Goal: Transaction & Acquisition: Purchase product/service

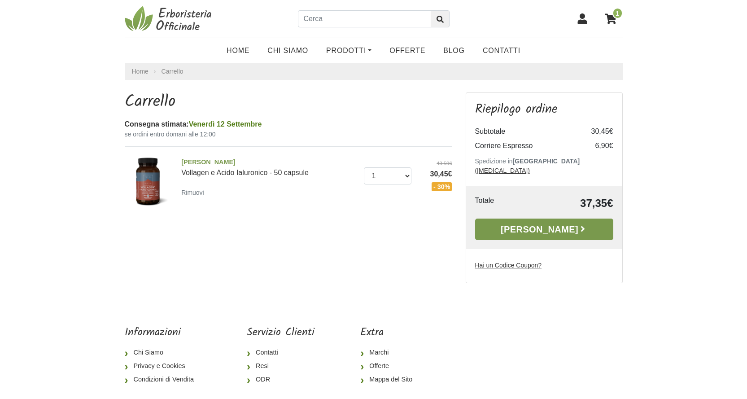
click at [527, 224] on link "[PERSON_NAME]" at bounding box center [544, 229] width 138 height 22
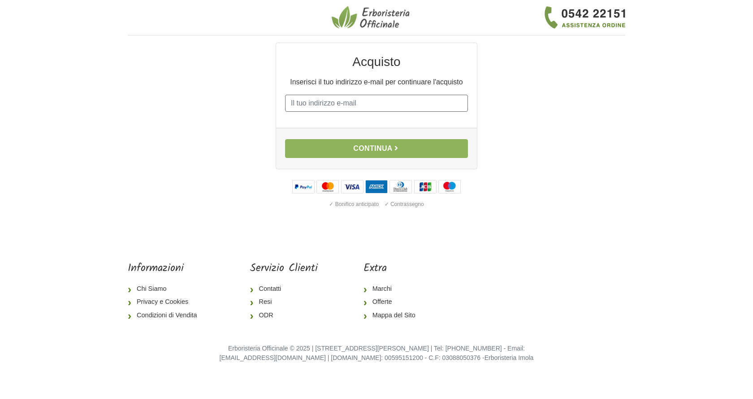
click at [355, 105] on input "E-mail" at bounding box center [376, 103] width 183 height 17
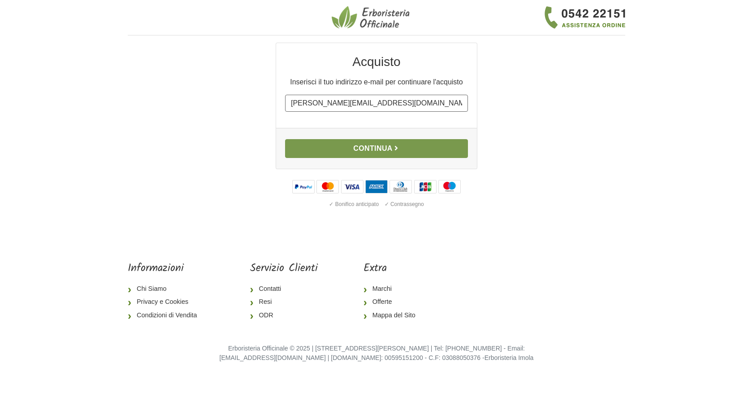
type input "[PERSON_NAME][EMAIL_ADDRESS][DOMAIN_NAME]"
click at [368, 152] on button "Continua" at bounding box center [376, 148] width 183 height 19
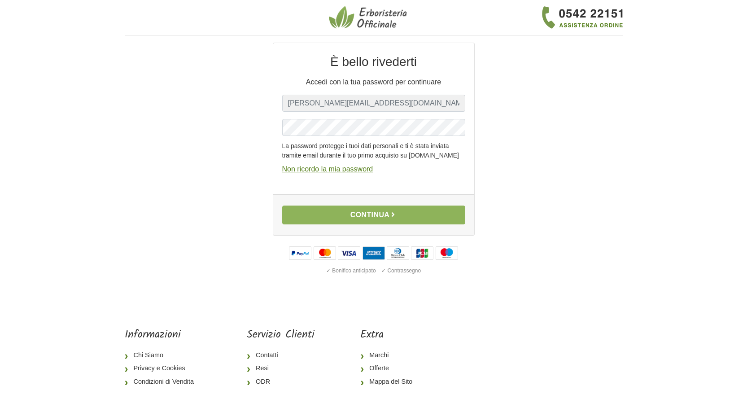
click at [331, 173] on u "Non ricordo la mia password" at bounding box center [327, 169] width 91 height 8
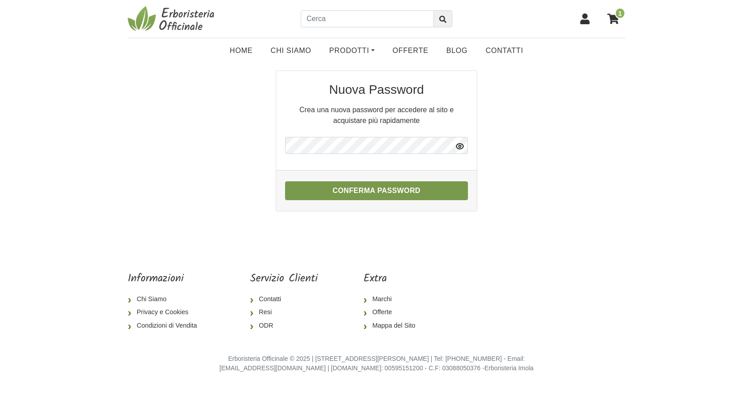
click at [372, 187] on button "Conferma Password" at bounding box center [376, 190] width 183 height 19
click at [373, 194] on button "Conferma Password" at bounding box center [376, 190] width 183 height 19
click at [429, 189] on button "Conferma Password" at bounding box center [376, 190] width 183 height 19
click at [370, 193] on button "Conferma Password" at bounding box center [376, 190] width 183 height 19
